Goal: Check status: Check status

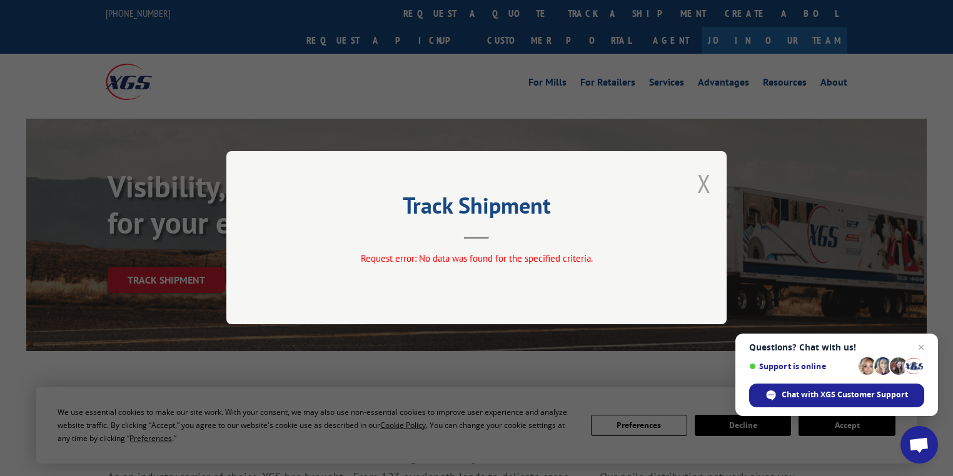
click at [699, 185] on button "Close modal" at bounding box center [704, 183] width 14 height 33
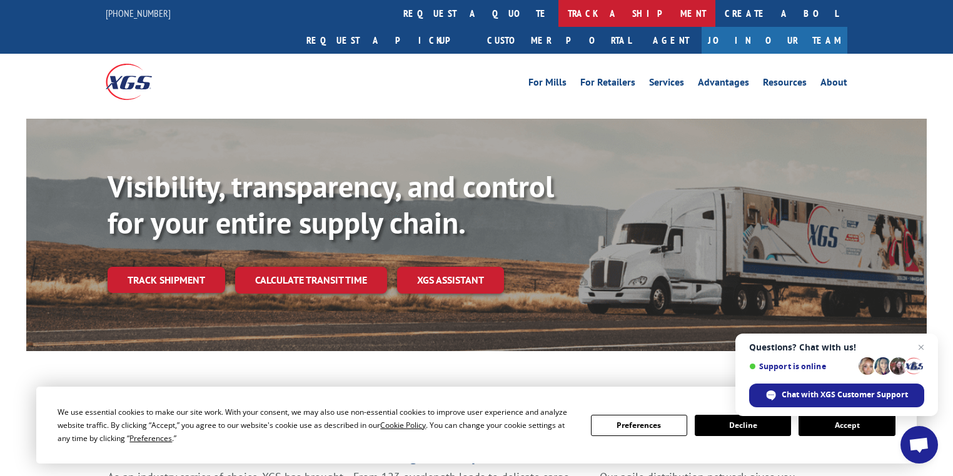
click at [558, 9] on link "track a shipment" at bounding box center [636, 13] width 157 height 27
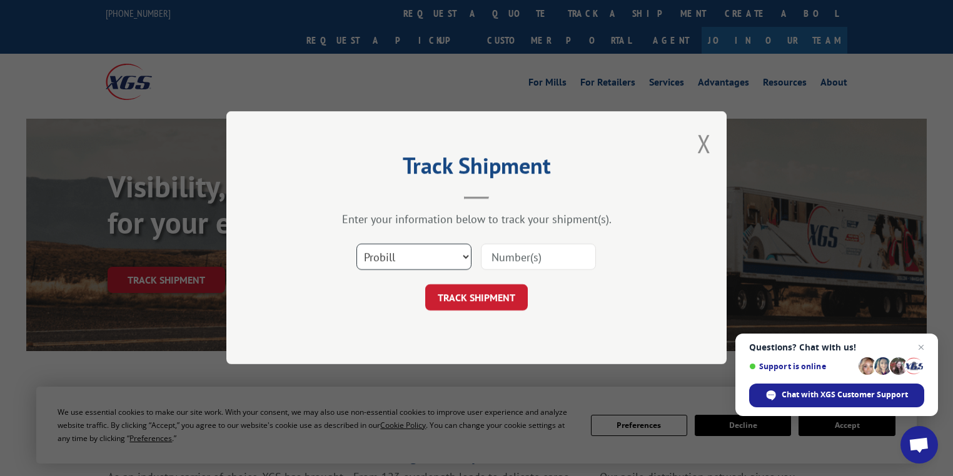
click at [394, 258] on select "Select category... Probill BOL PO" at bounding box center [413, 257] width 115 height 26
select select "po"
click at [356, 244] on select "Select category... Probill BOL PO" at bounding box center [413, 257] width 115 height 26
click at [535, 261] on input at bounding box center [538, 257] width 115 height 26
paste input "25523764"
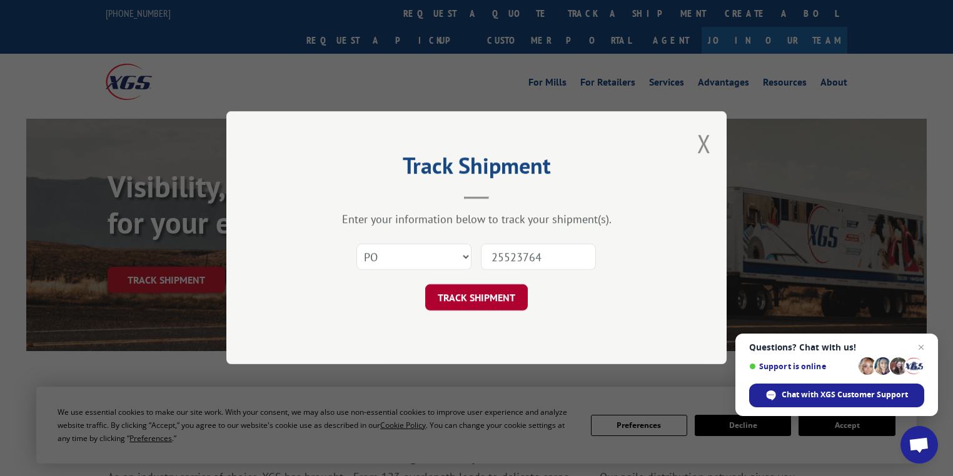
type input "25523764"
click at [494, 295] on button "TRACK SHIPMENT" at bounding box center [476, 298] width 103 height 26
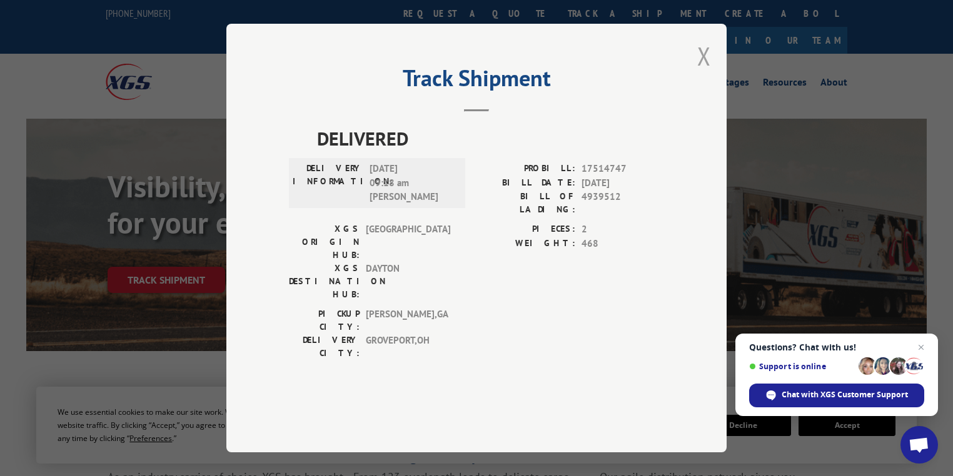
click at [702, 73] on button "Close modal" at bounding box center [704, 55] width 14 height 33
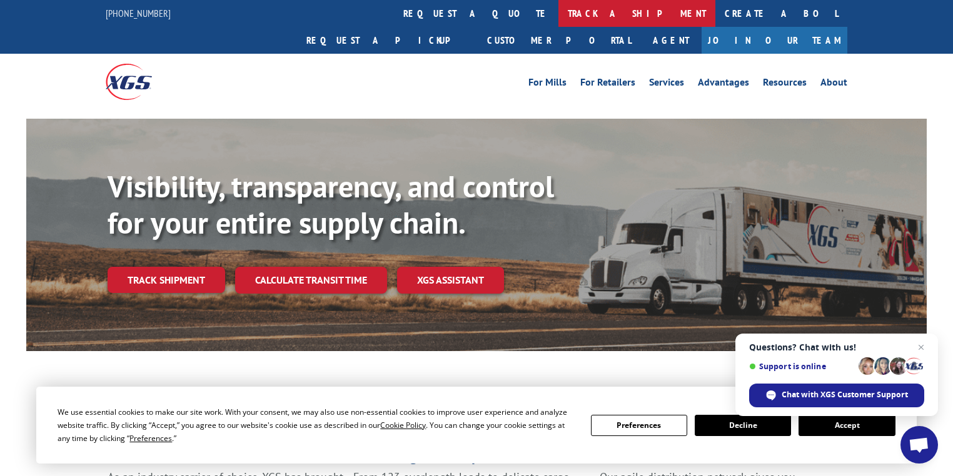
click at [558, 8] on link "track a shipment" at bounding box center [636, 13] width 157 height 27
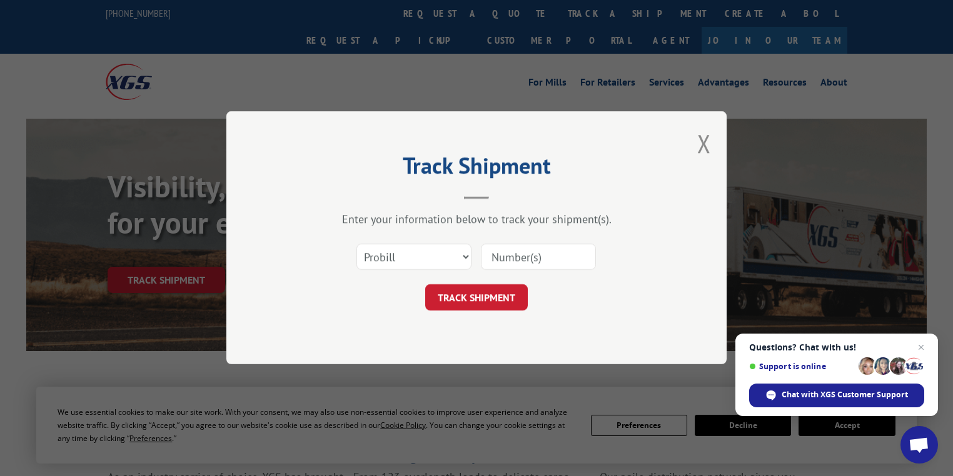
click at [511, 263] on input at bounding box center [538, 257] width 115 height 26
type input "75270768"
click at [498, 298] on button "TRACK SHIPMENT" at bounding box center [476, 298] width 103 height 26
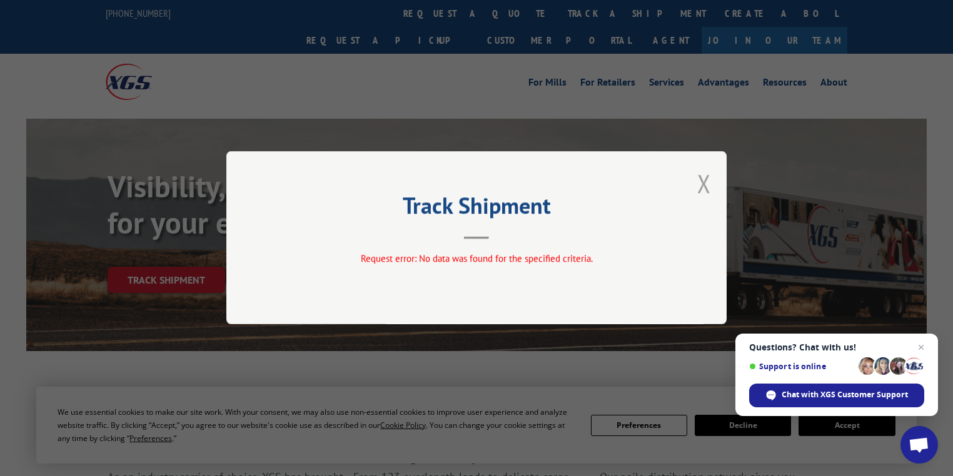
click at [698, 188] on button "Close modal" at bounding box center [704, 183] width 14 height 33
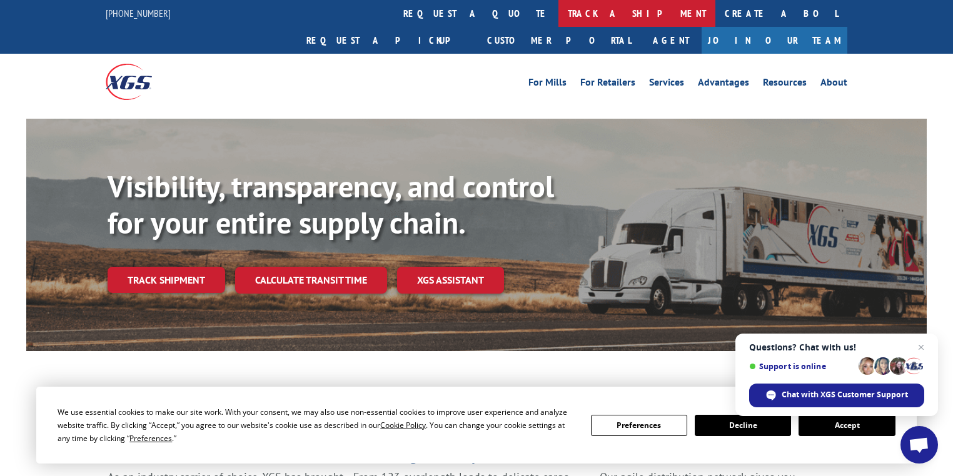
click at [558, 23] on link "track a shipment" at bounding box center [636, 13] width 157 height 27
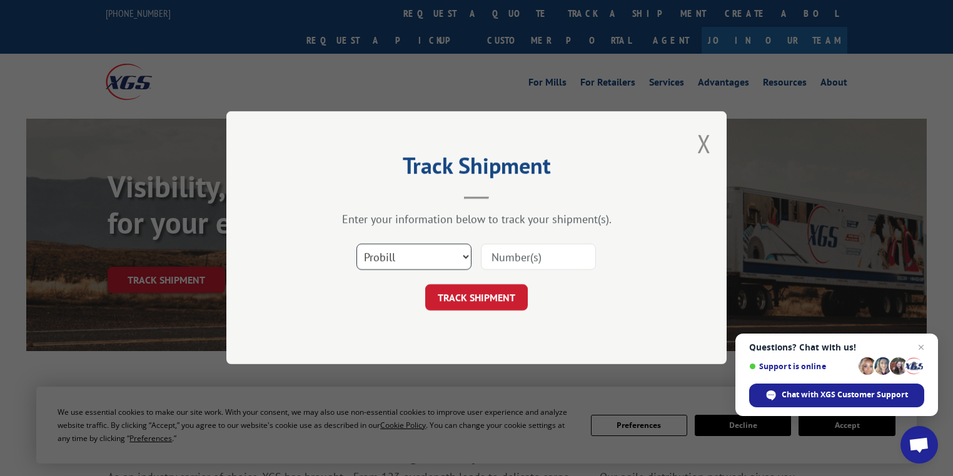
click at [404, 258] on select "Select category... Probill BOL PO" at bounding box center [413, 257] width 115 height 26
select select "bol"
click at [356, 244] on select "Select category... Probill BOL PO" at bounding box center [413, 257] width 115 height 26
click at [507, 262] on input at bounding box center [538, 257] width 115 height 26
type input "75270768"
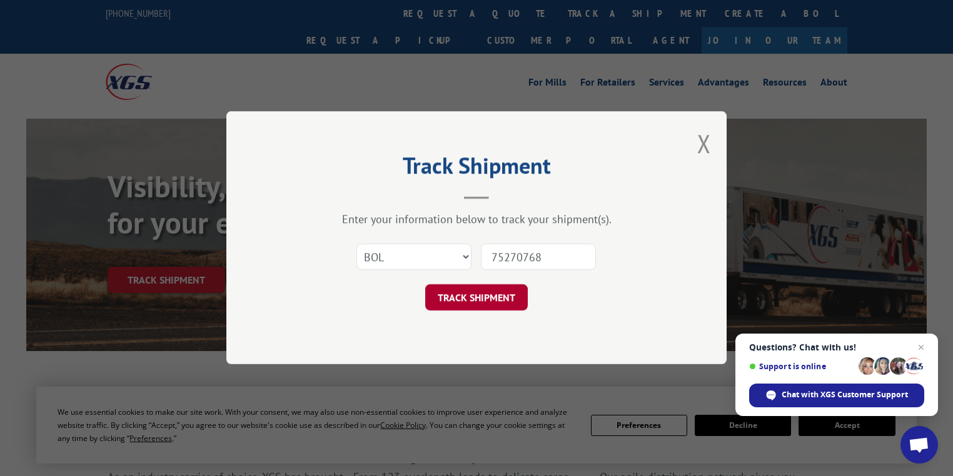
click at [498, 299] on button "TRACK SHIPMENT" at bounding box center [476, 298] width 103 height 26
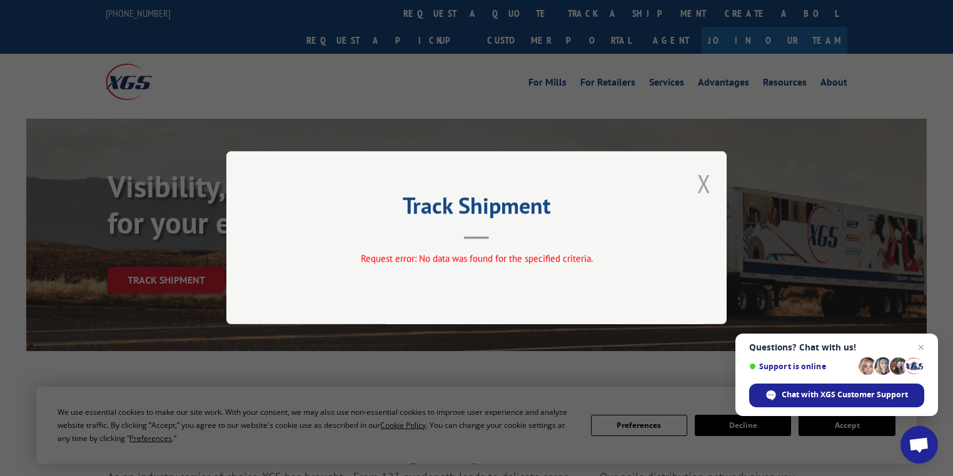
click at [702, 182] on button "Close modal" at bounding box center [704, 183] width 14 height 33
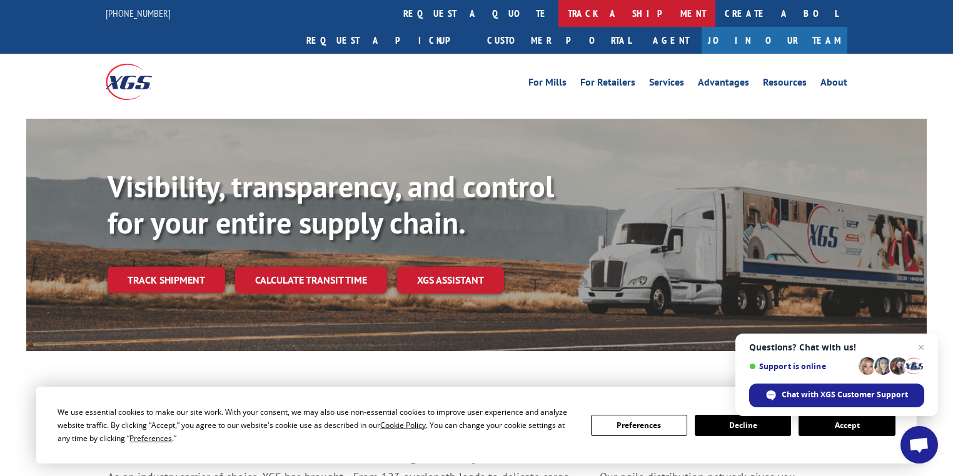
click at [558, 16] on link "track a shipment" at bounding box center [636, 13] width 157 height 27
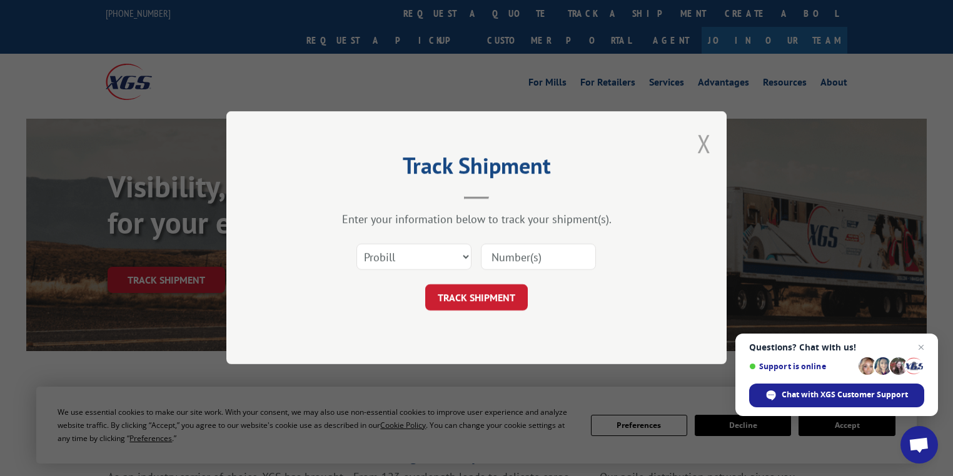
click at [707, 144] on button "Close modal" at bounding box center [704, 143] width 14 height 33
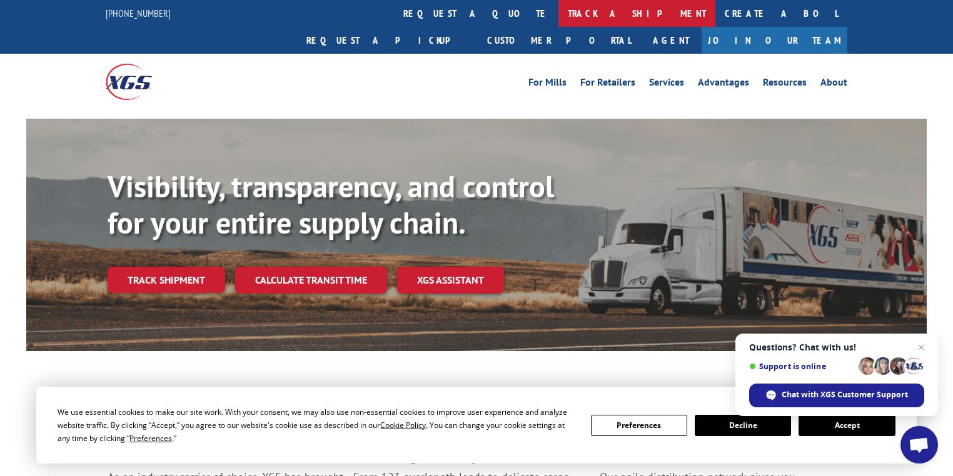
click at [558, 16] on link "track a shipment" at bounding box center [636, 13] width 157 height 27
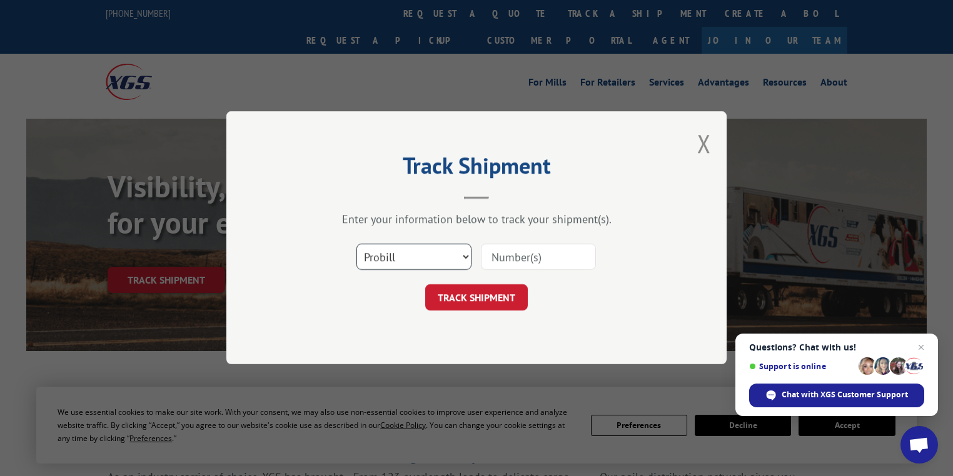
click at [405, 260] on select "Select category... Probill BOL PO" at bounding box center [413, 257] width 115 height 26
select select "po"
click at [356, 244] on select "Select category... Probill BOL PO" at bounding box center [413, 257] width 115 height 26
click at [519, 250] on input at bounding box center [538, 257] width 115 height 26
paste input "25523764"
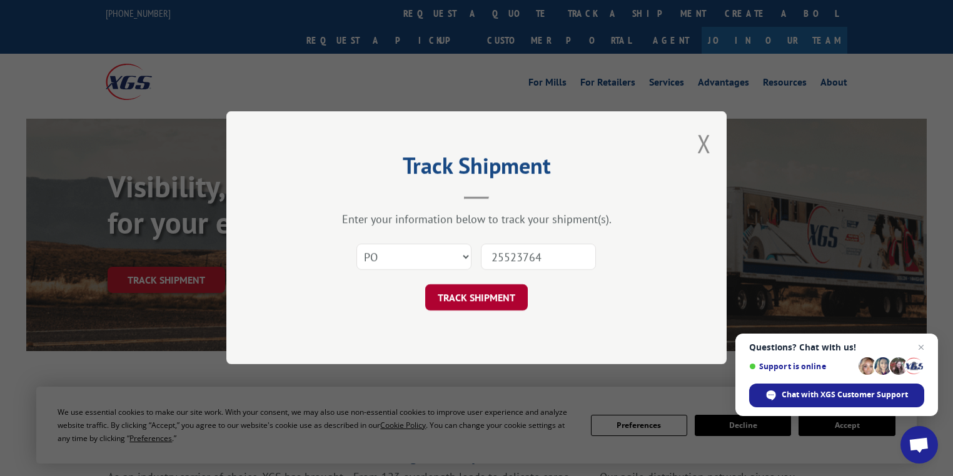
type input "25523764"
click at [520, 296] on button "TRACK SHIPMENT" at bounding box center [476, 298] width 103 height 26
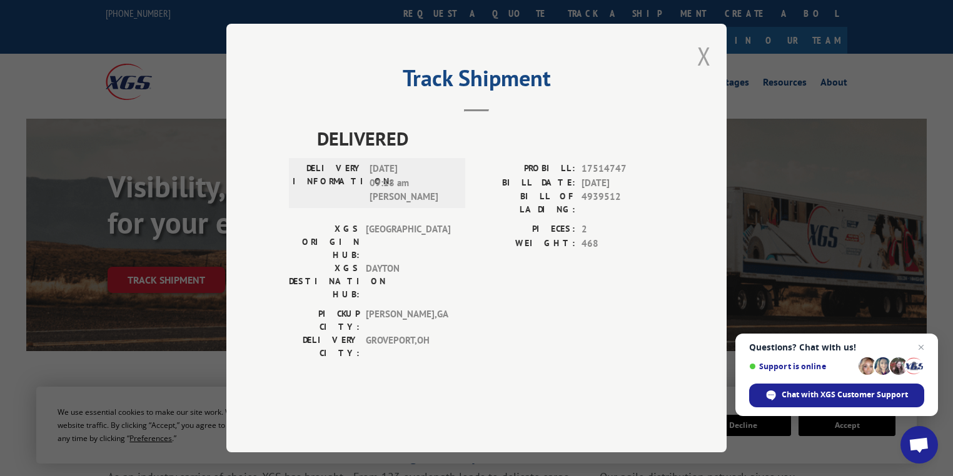
click at [707, 73] on button "Close modal" at bounding box center [704, 55] width 14 height 33
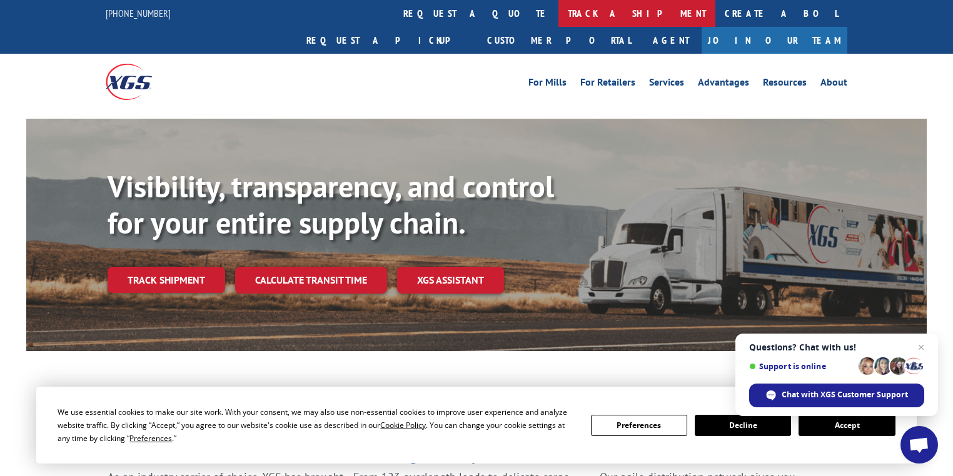
click at [558, 14] on link "track a shipment" at bounding box center [636, 13] width 157 height 27
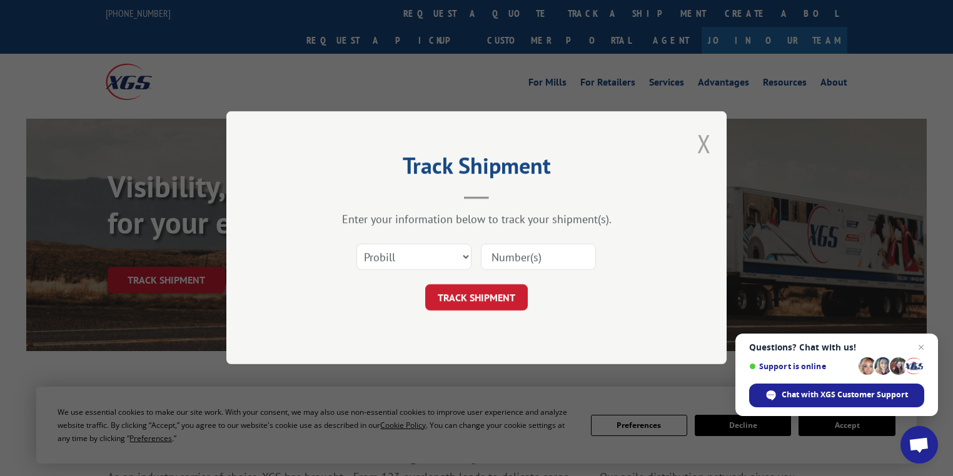
click at [706, 143] on button "Close modal" at bounding box center [704, 143] width 14 height 33
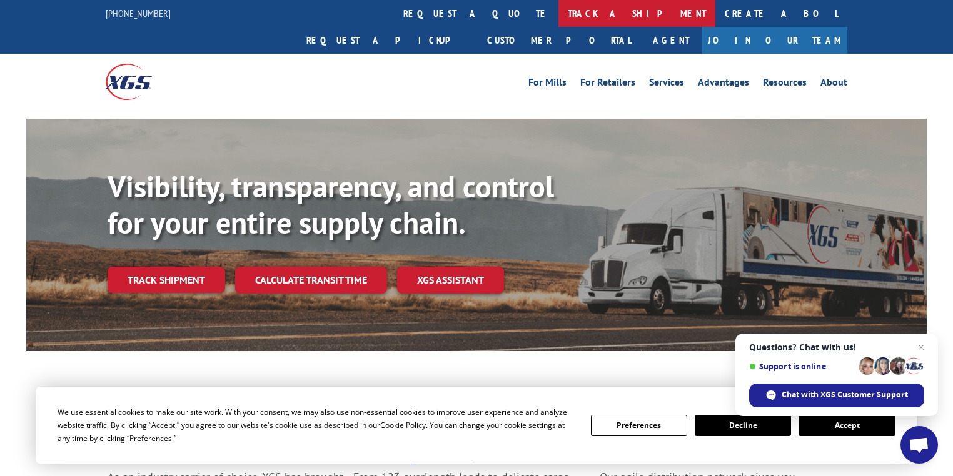
click at [558, 13] on link "track a shipment" at bounding box center [636, 13] width 157 height 27
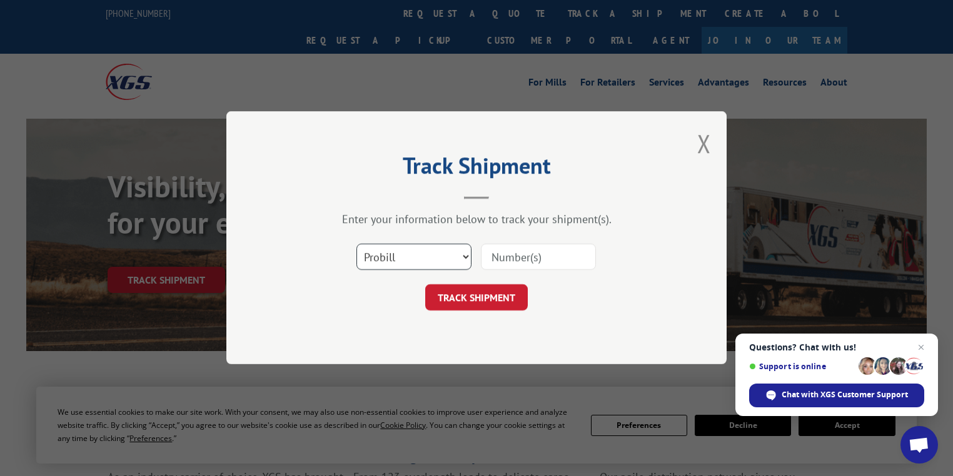
click at [408, 266] on select "Select category... Probill BOL PO" at bounding box center [413, 257] width 115 height 26
select select "po"
click at [356, 244] on select "Select category... Probill BOL PO" at bounding box center [413, 257] width 115 height 26
click at [516, 254] on input at bounding box center [538, 257] width 115 height 26
paste input "36548584"
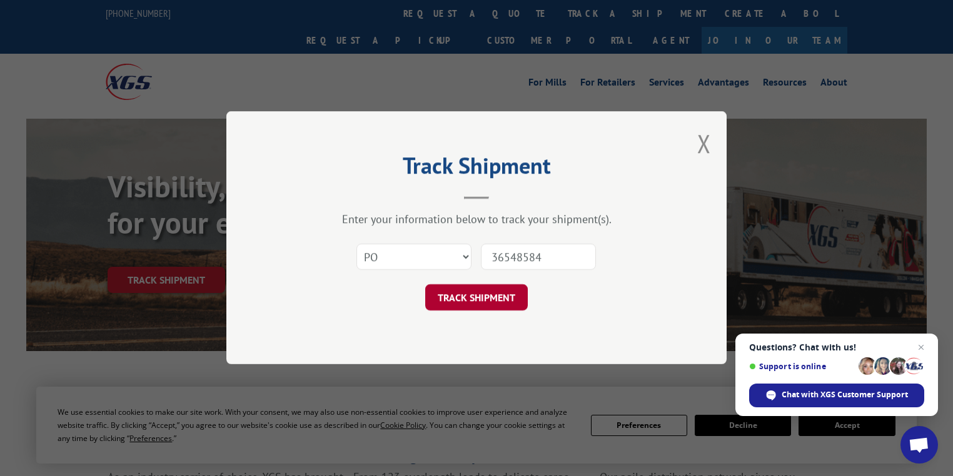
type input "36548584"
click at [503, 298] on button "TRACK SHIPMENT" at bounding box center [476, 298] width 103 height 26
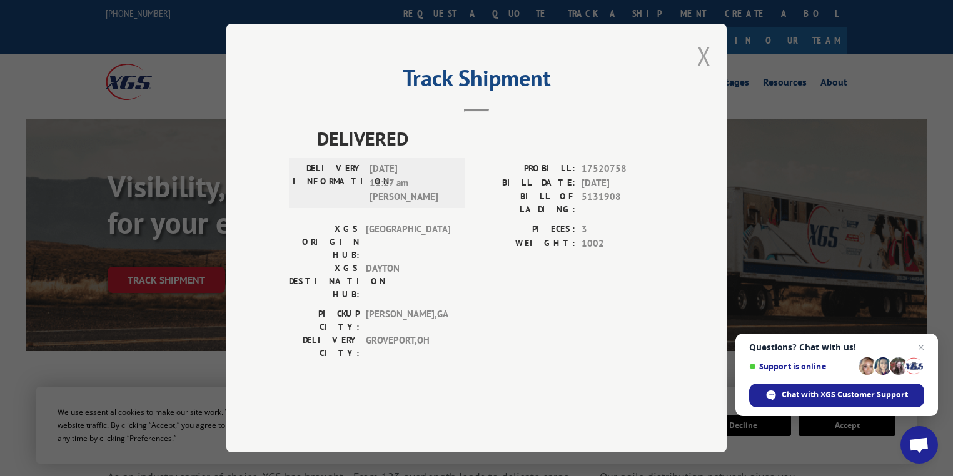
click at [707, 73] on button "Close modal" at bounding box center [704, 55] width 14 height 33
